Goal: Find contact information: Find contact information

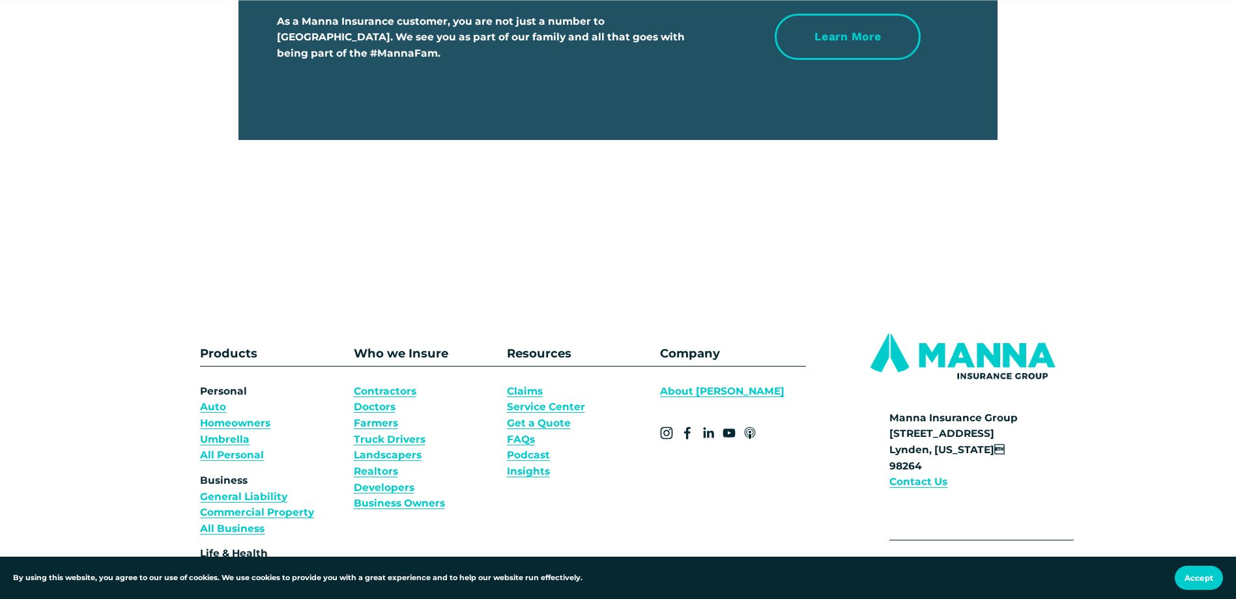
scroll to position [4756, 0]
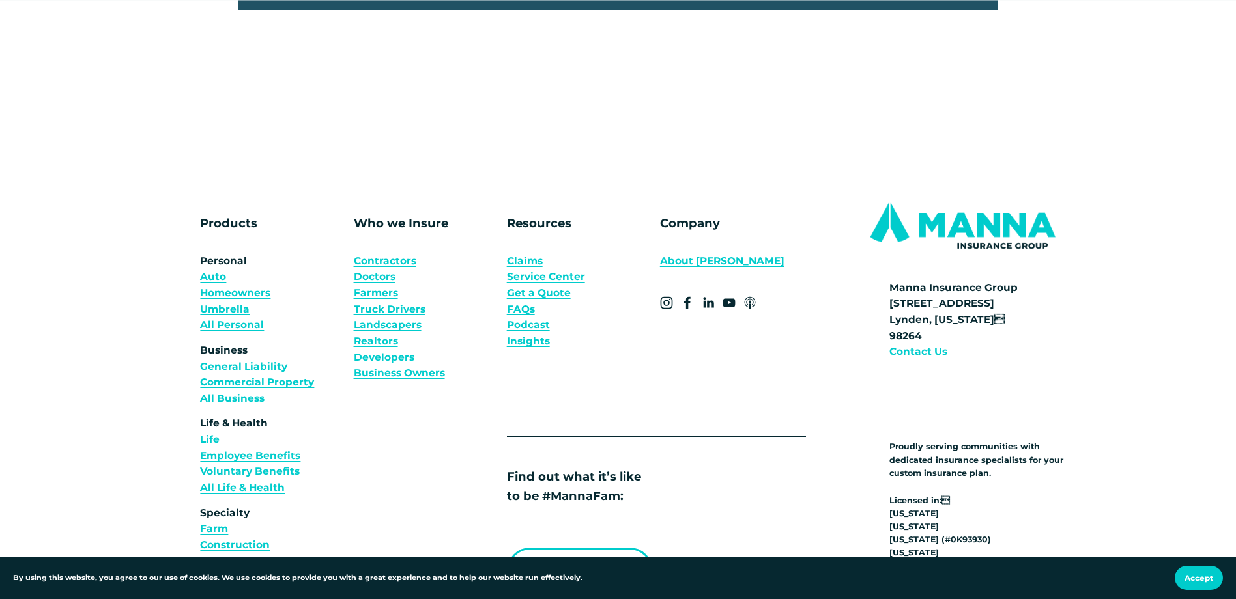
click at [715, 270] on link "About [PERSON_NAME]" at bounding box center [722, 261] width 124 height 16
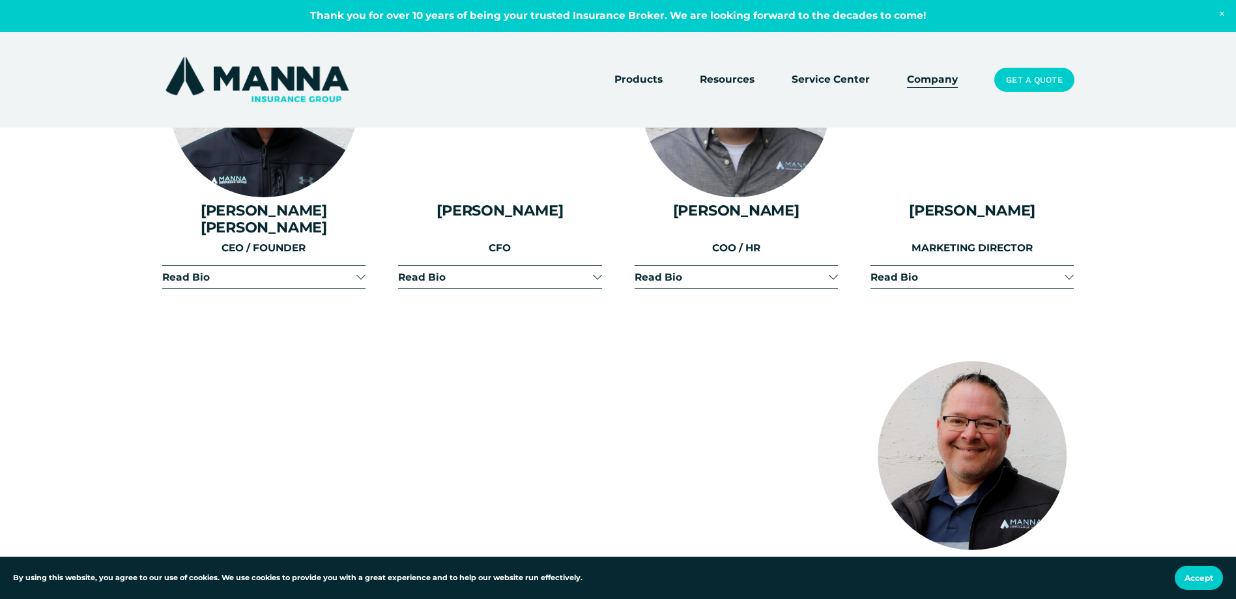
scroll to position [1694, 0]
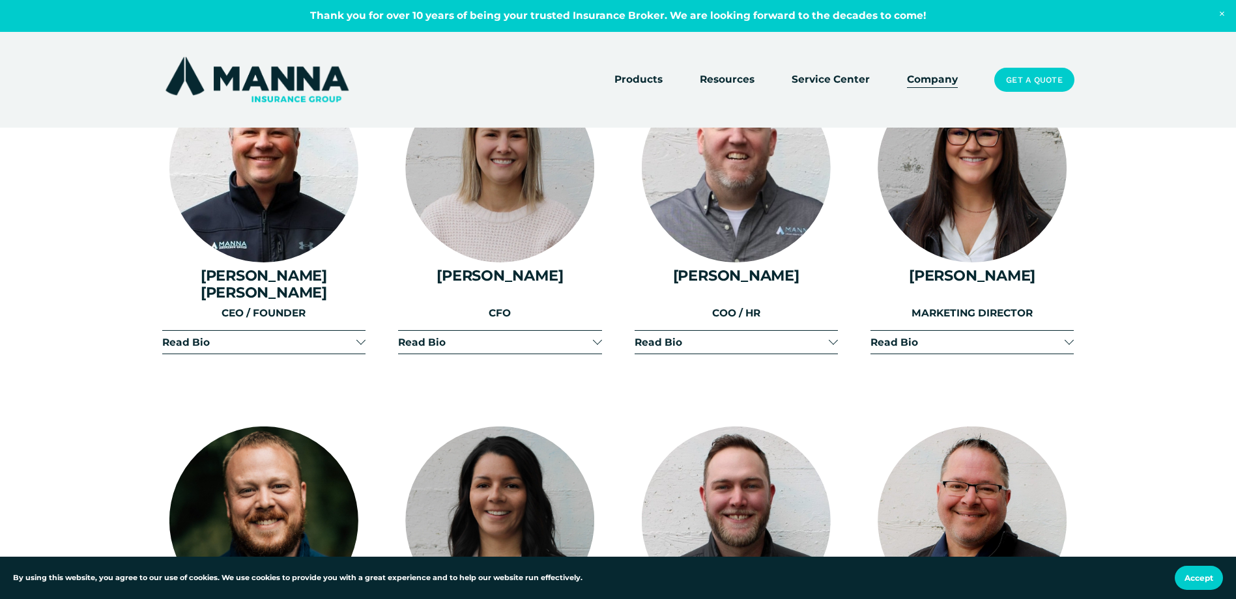
click at [735, 227] on div at bounding box center [736, 168] width 189 height 189
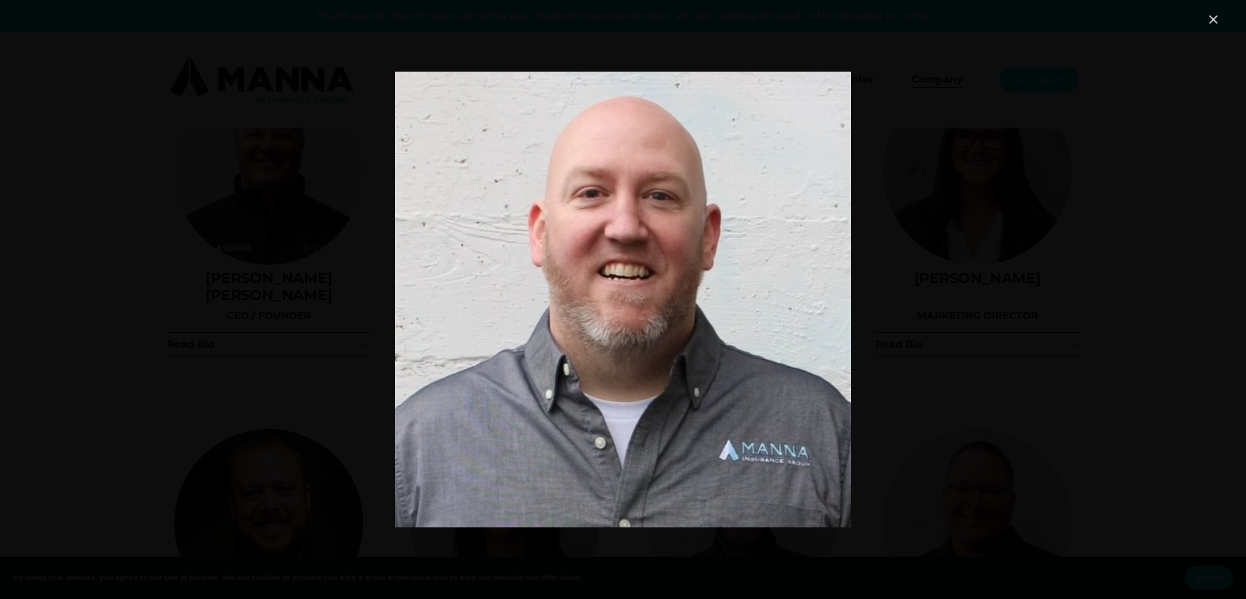
click at [1208, 18] on link "Close" at bounding box center [1213, 20] width 16 height 16
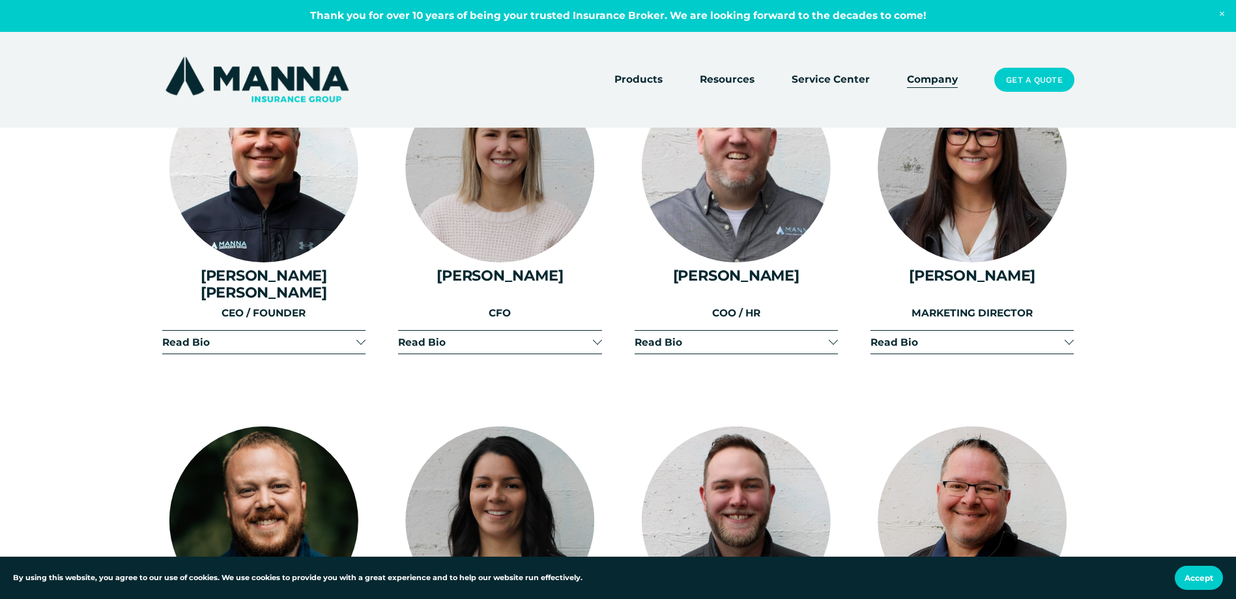
click at [834, 336] on div at bounding box center [833, 340] width 9 height 9
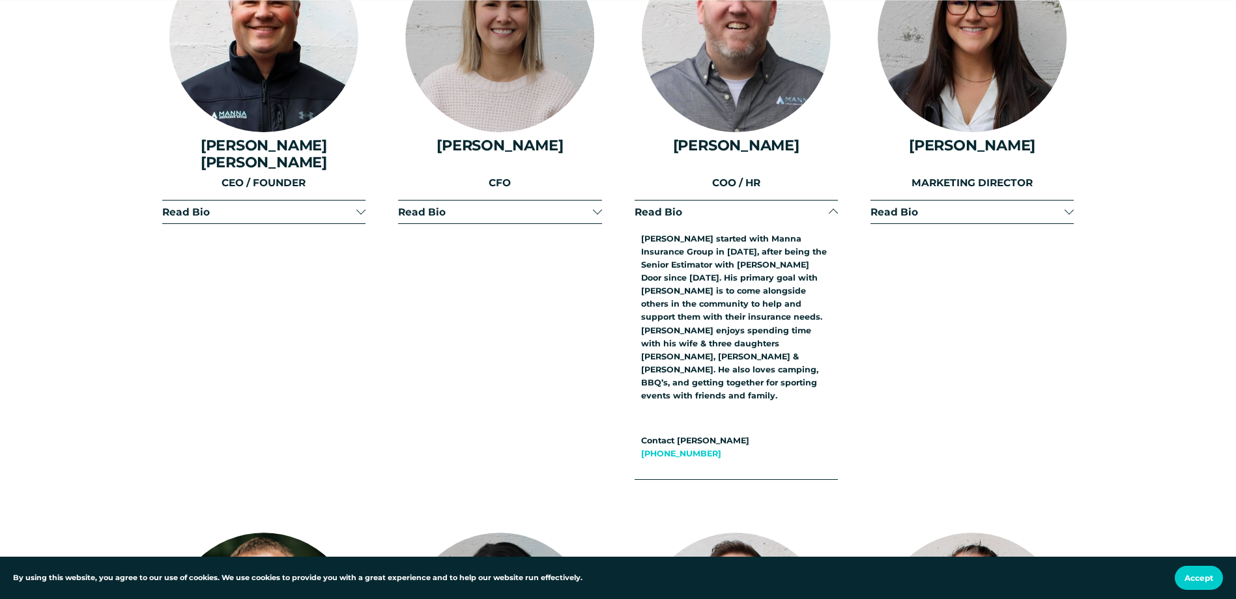
scroll to position [1629, 0]
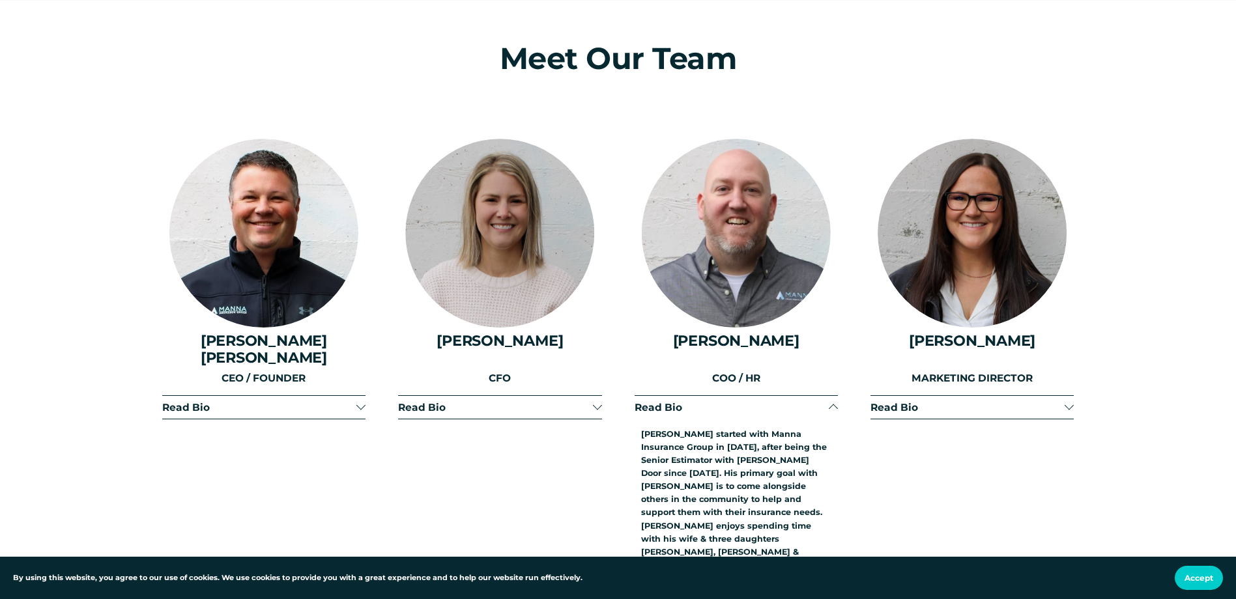
click at [597, 403] on div at bounding box center [597, 407] width 9 height 9
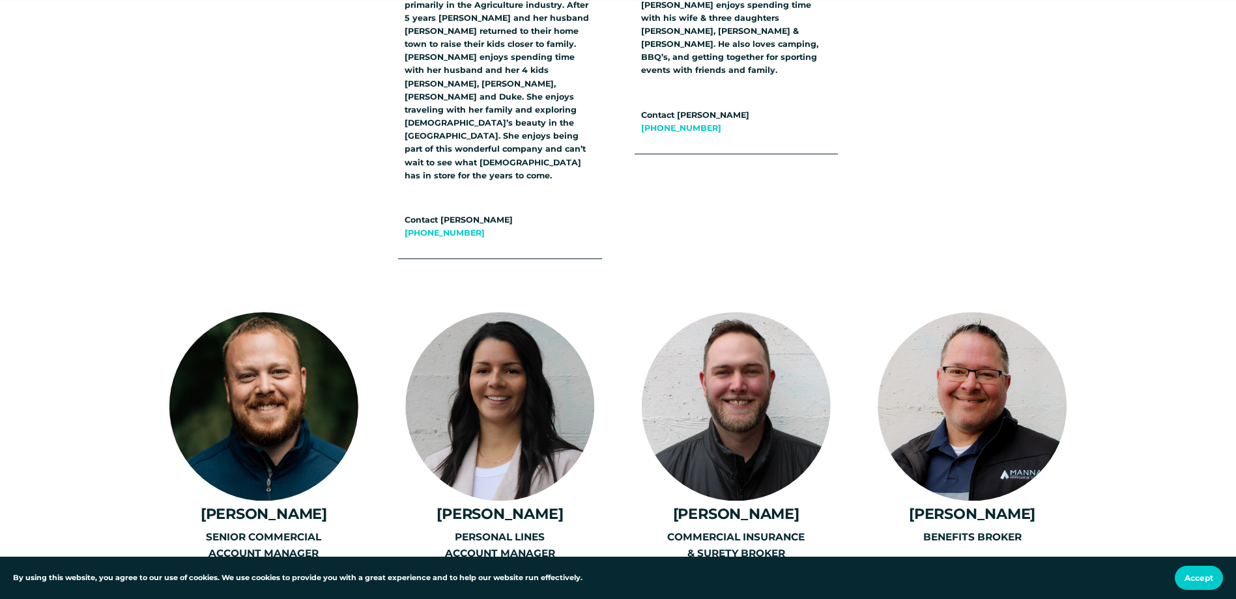
scroll to position [2410, 0]
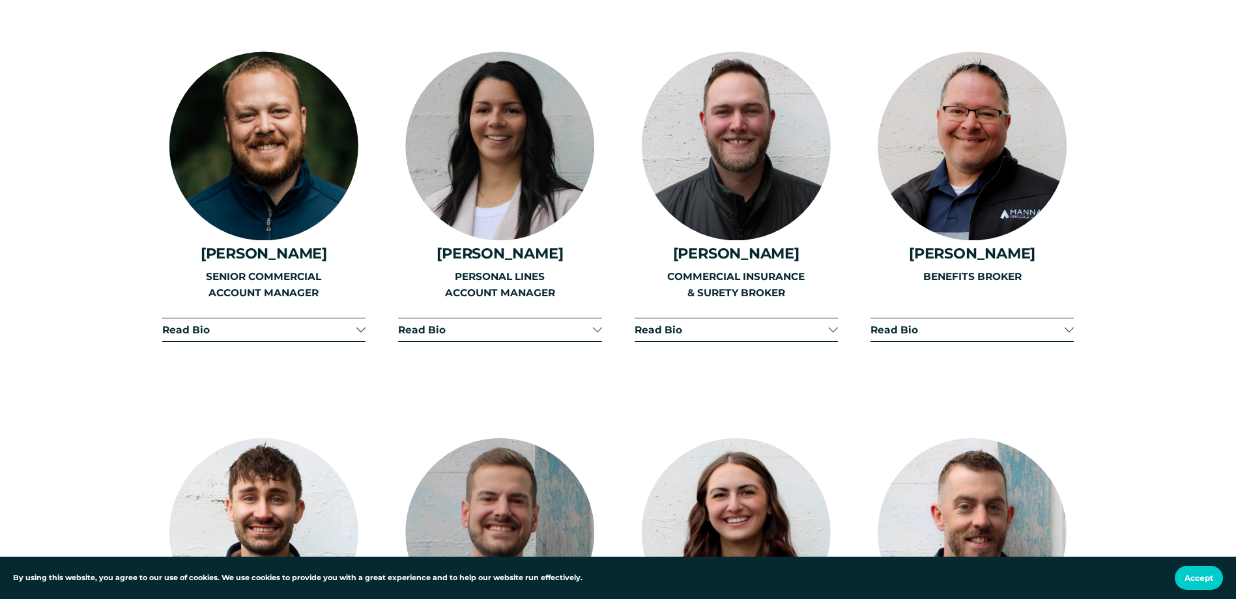
click at [280, 324] on span "Read Bio" at bounding box center [259, 330] width 194 height 12
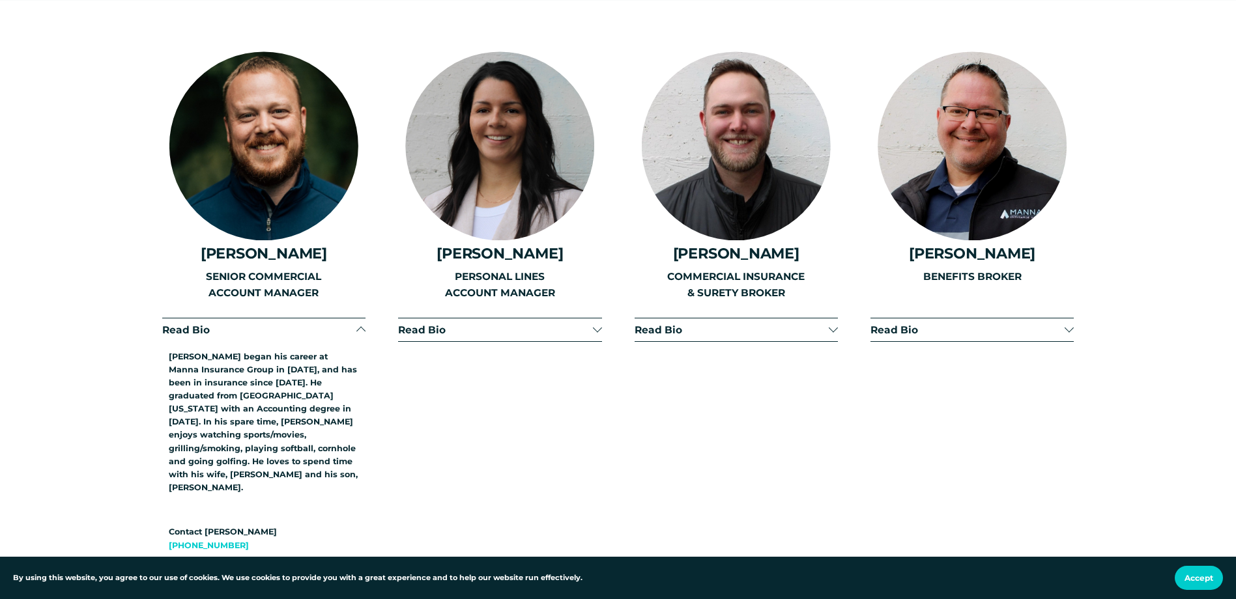
click at [517, 456] on div "Read Bio [PERSON_NAME] joined Manna in [DATE]. She is the head of personal line…" at bounding box center [499, 445] width 203 height 254
drag, startPoint x: 537, startPoint y: 267, endPoint x: 537, endPoint y: 274, distance: 7.2
click at [537, 324] on span "Read Bio" at bounding box center [495, 330] width 194 height 12
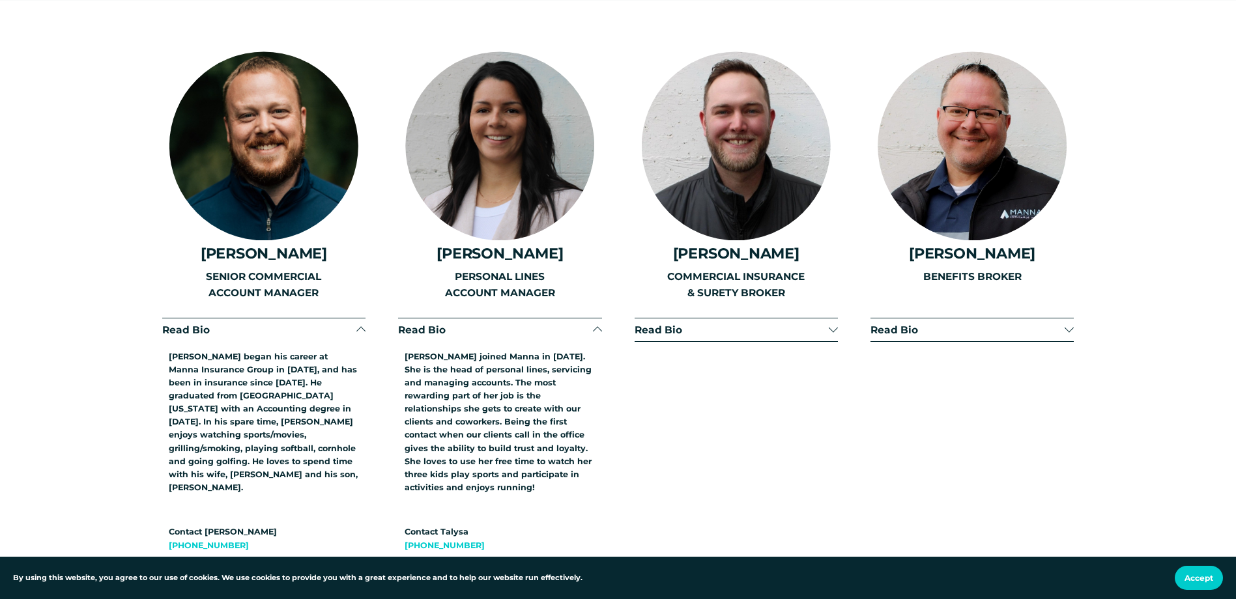
click at [535, 324] on span "Read Bio" at bounding box center [495, 330] width 194 height 12
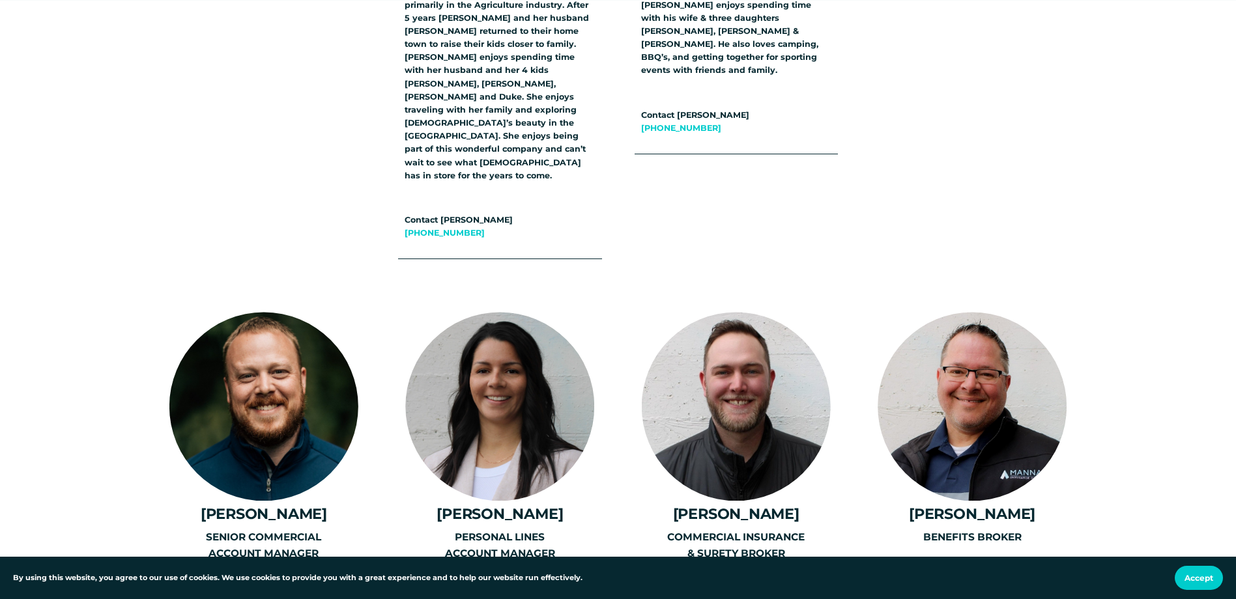
scroll to position [2019, 0]
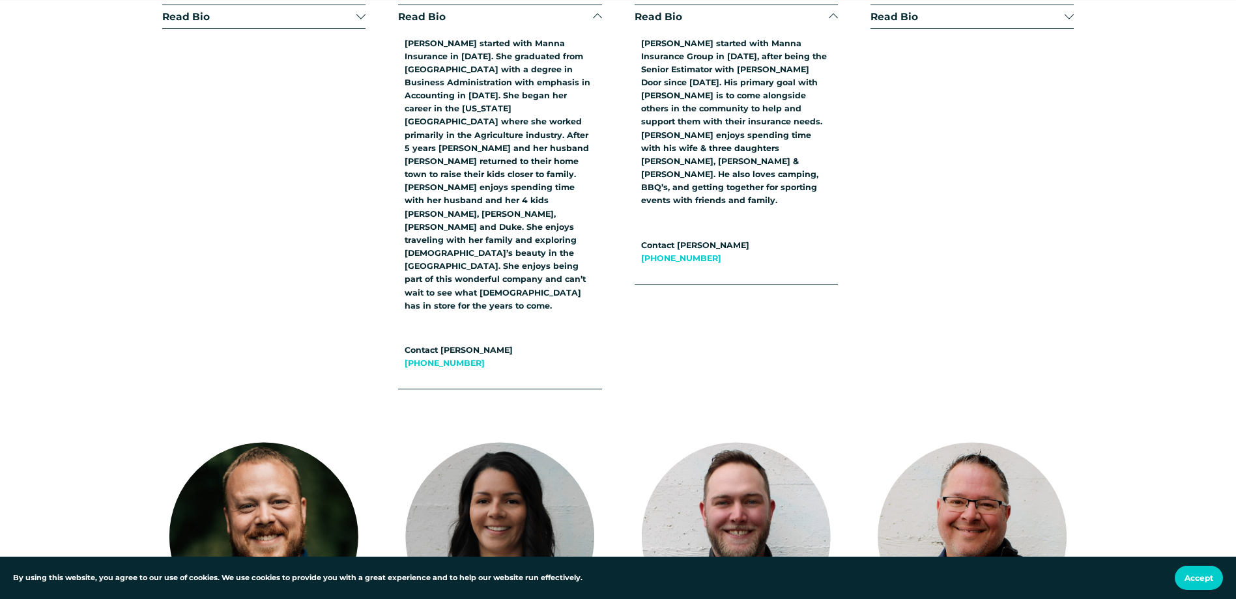
click at [452, 358] on link "[PHONE_NUMBER]" at bounding box center [445, 363] width 80 height 10
drag, startPoint x: 1093, startPoint y: 130, endPoint x: 1100, endPoint y: 120, distance: 12.3
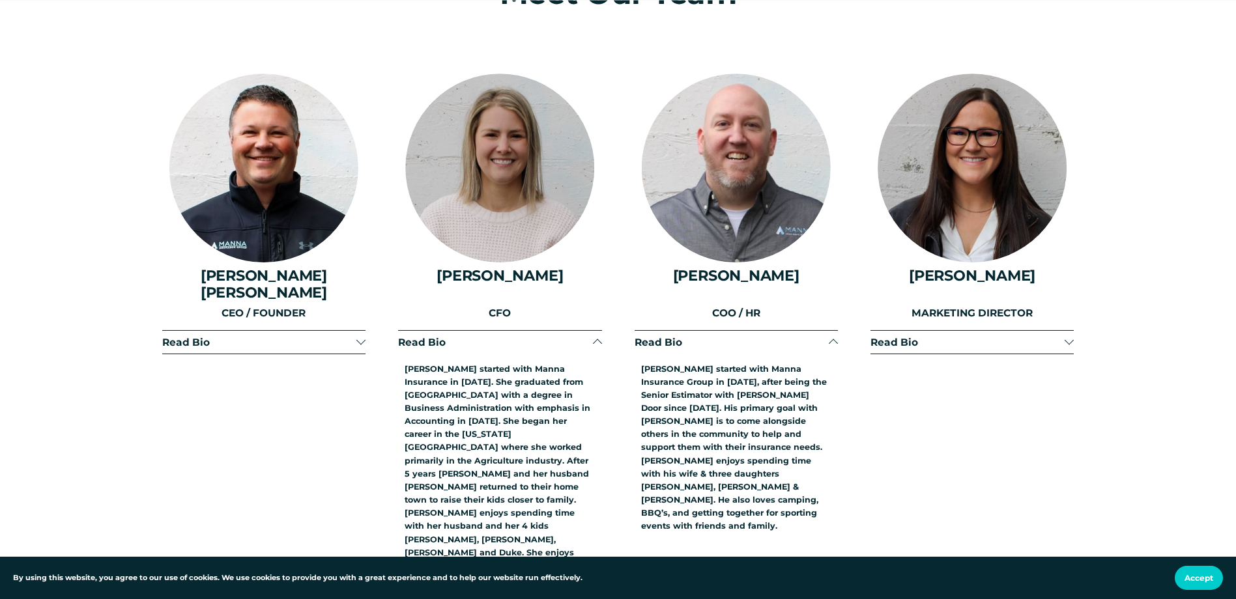
scroll to position [1824, 0]
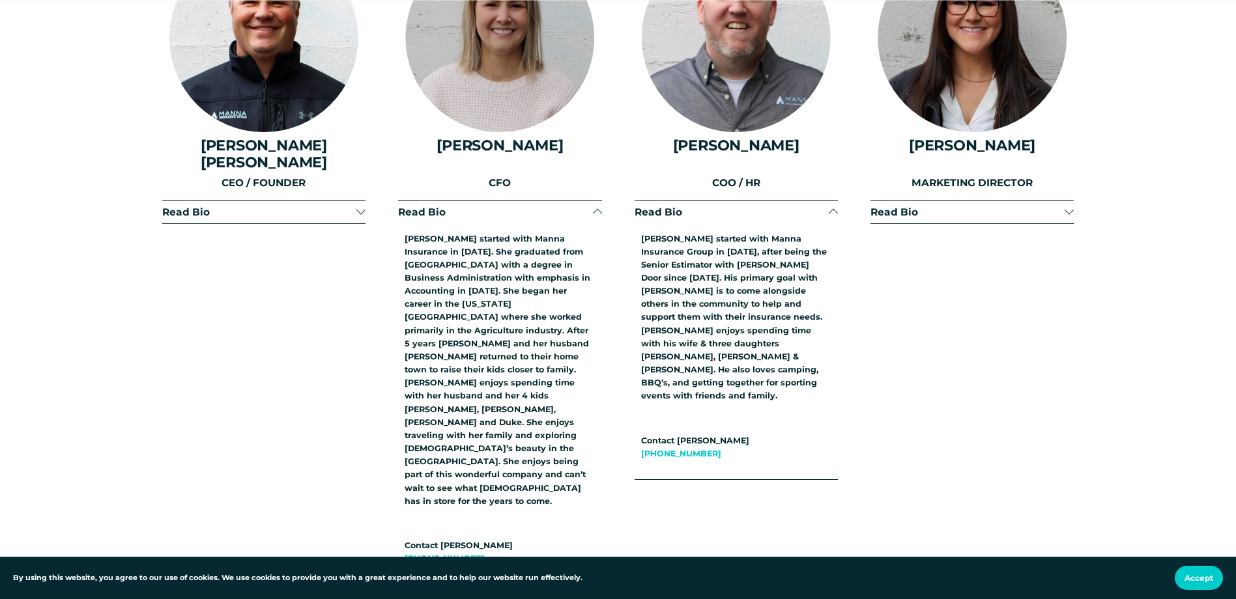
click at [679, 449] on link "[PHONE_NUMBER]" at bounding box center [681, 454] width 80 height 10
